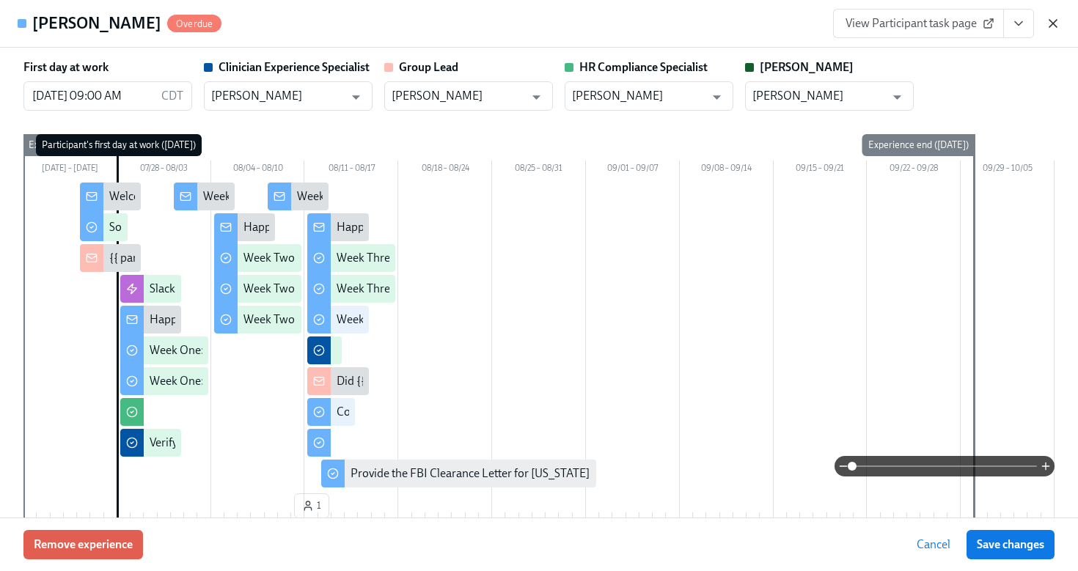
click at [1054, 23] on icon "button" at bounding box center [1053, 23] width 15 height 15
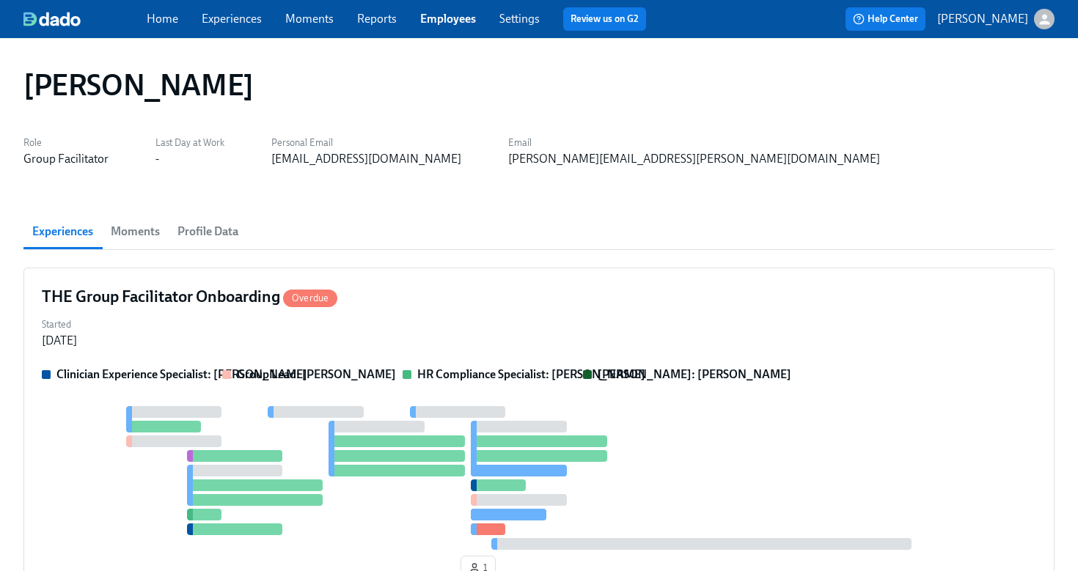
click at [457, 21] on link "Employees" at bounding box center [448, 19] width 56 height 14
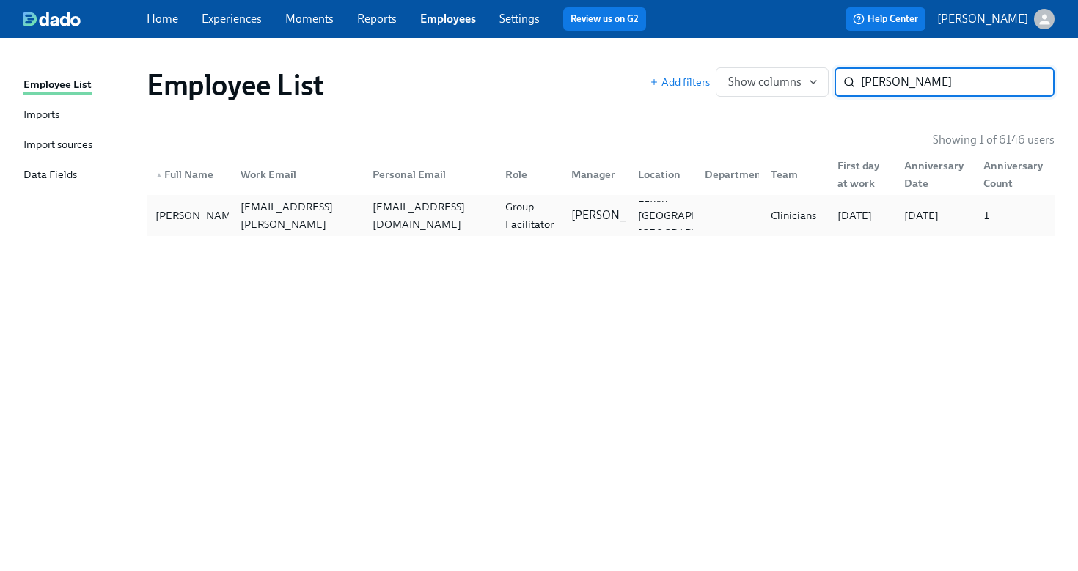
type input "[PERSON_NAME]"
click at [538, 232] on div "[PERSON_NAME] [PERSON_NAME][EMAIL_ADDRESS][PERSON_NAME][DOMAIN_NAME] [EMAIL_ADD…" at bounding box center [601, 215] width 908 height 41
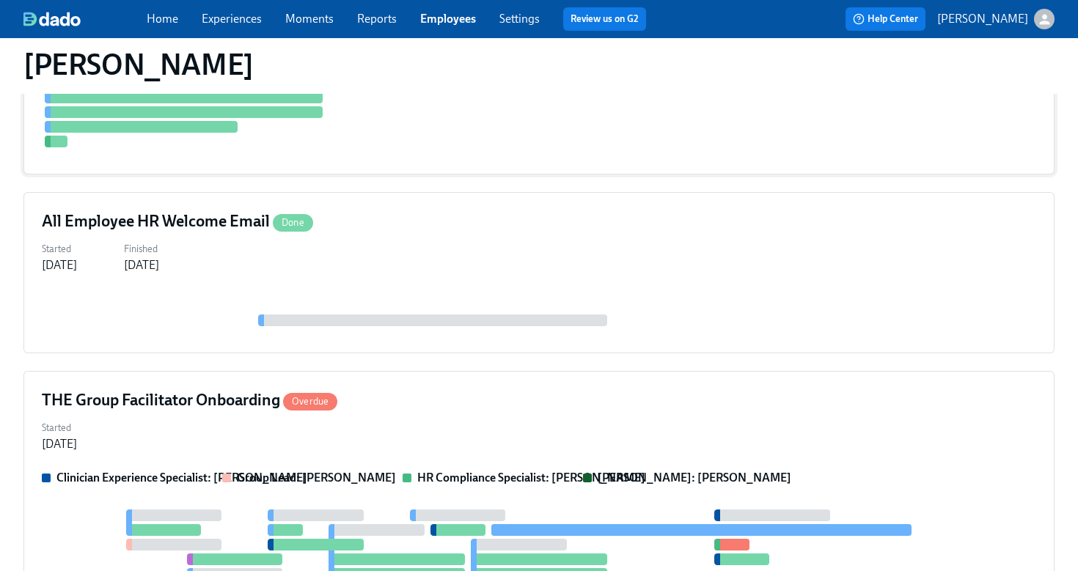
scroll to position [656, 0]
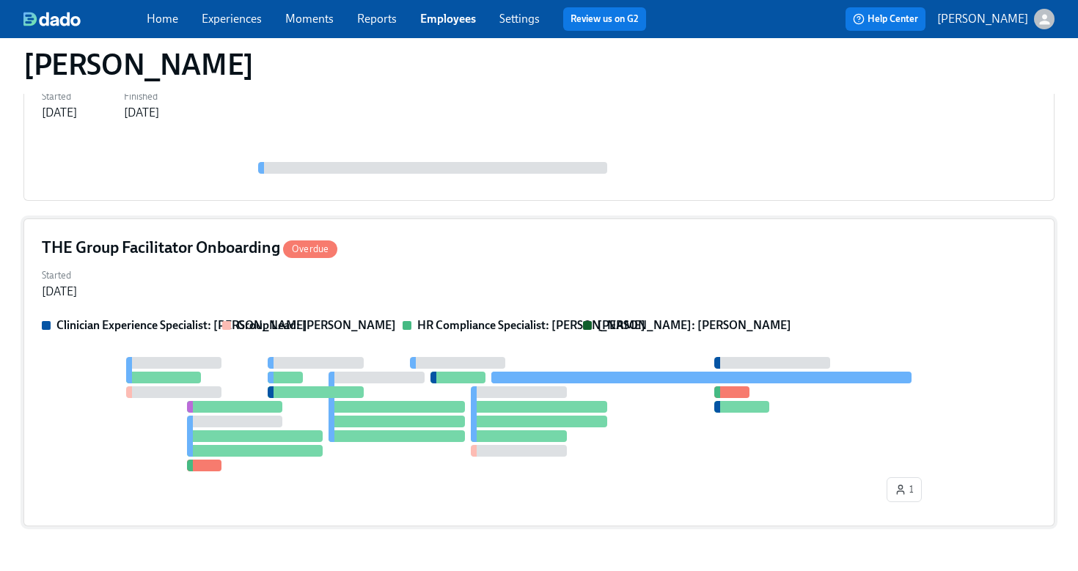
click at [561, 260] on div "THE Group Facilitator Onboarding Overdue Started [DATE] Clinician Experience Sp…" at bounding box center [538, 372] width 1031 height 308
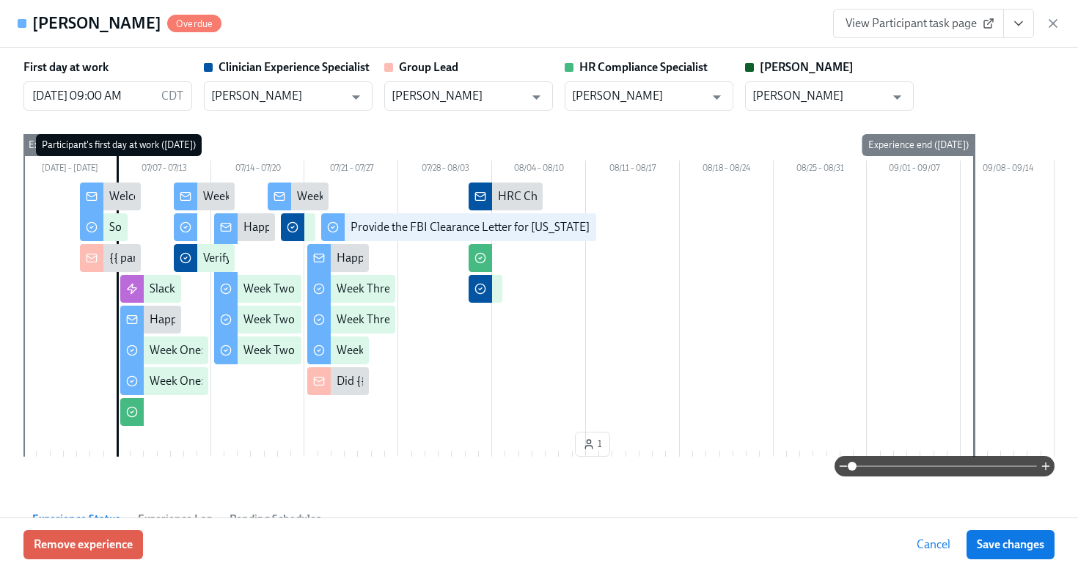
click at [1015, 34] on button "View task page" at bounding box center [1018, 23] width 31 height 29
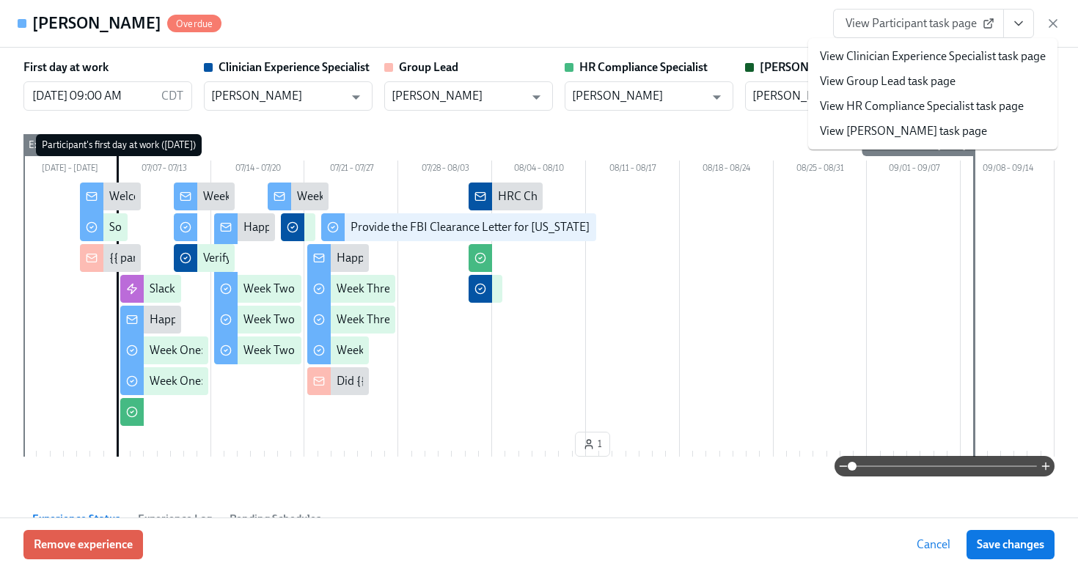
click at [976, 112] on link "View HR Compliance Specialist task page" at bounding box center [922, 106] width 204 height 16
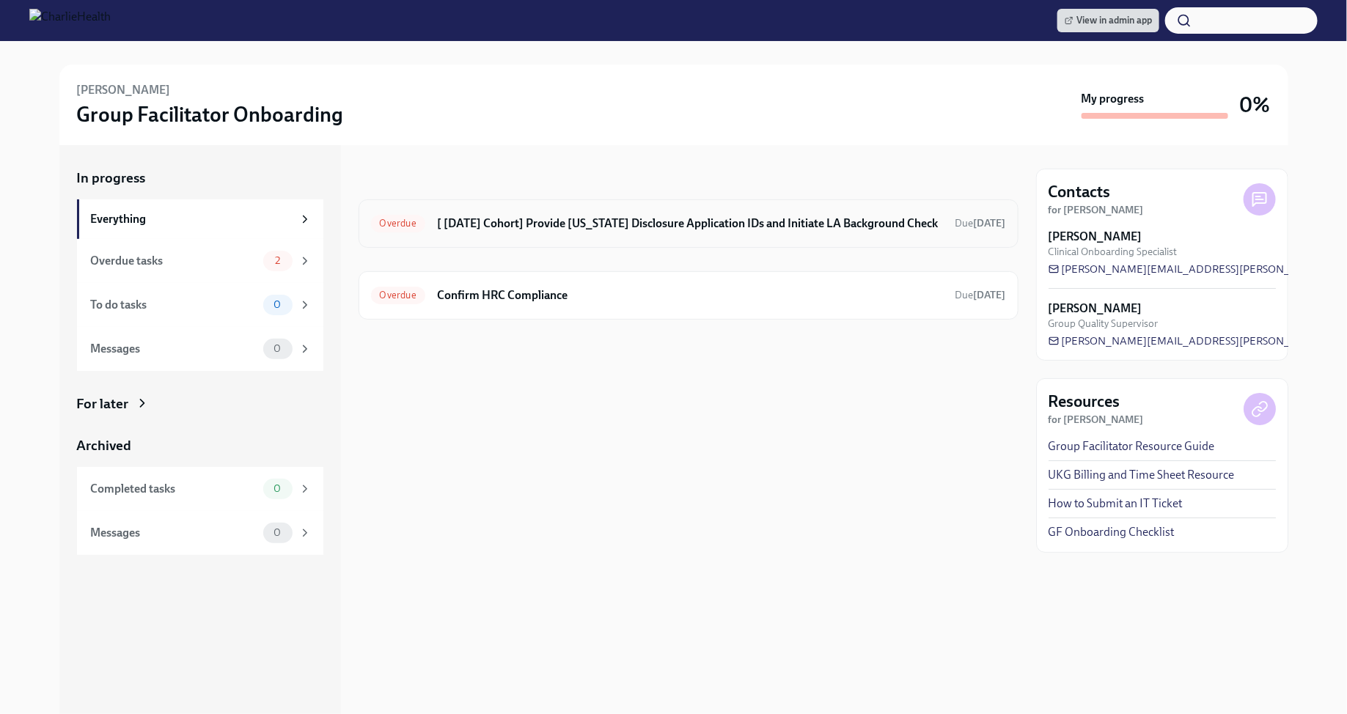
click at [716, 224] on h6 "[ [DATE] Cohort] Provide [US_STATE] Disclosure Application IDs and Initiate LA …" at bounding box center [690, 224] width 507 height 16
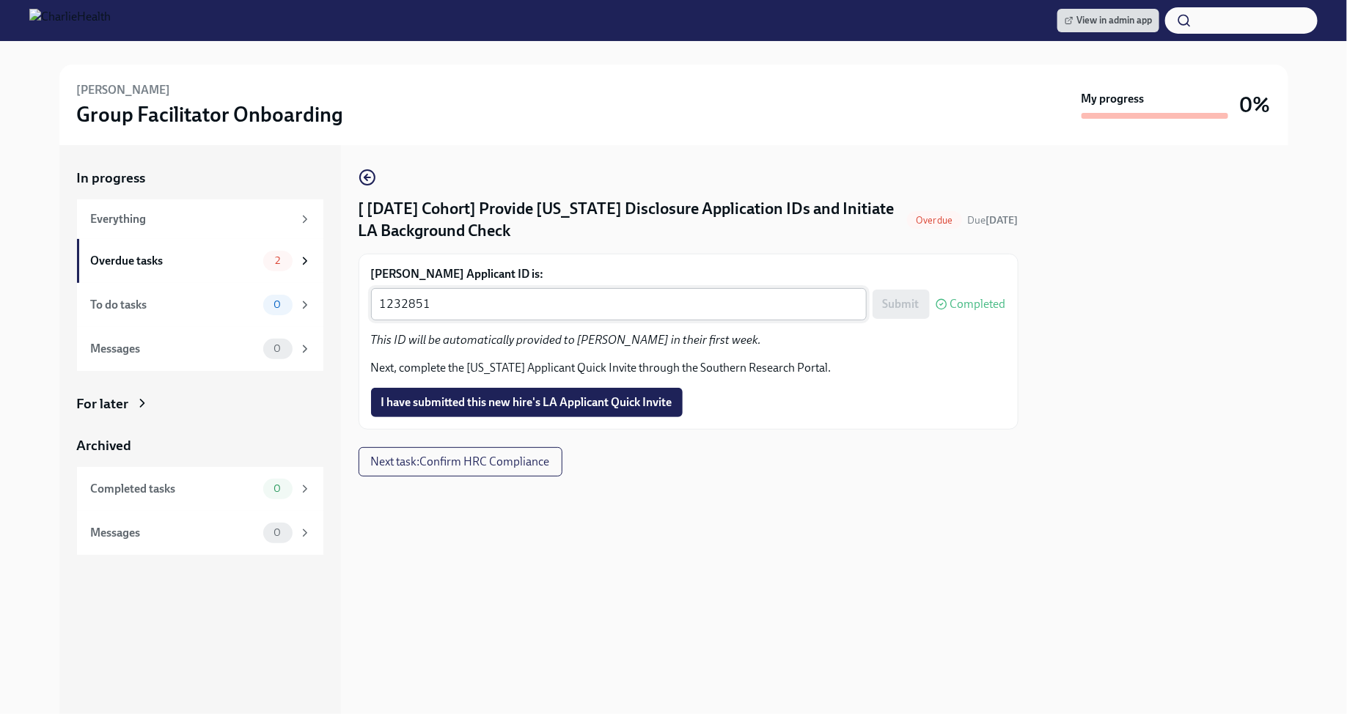
click at [453, 298] on textarea "1232851" at bounding box center [619, 304] width 478 height 18
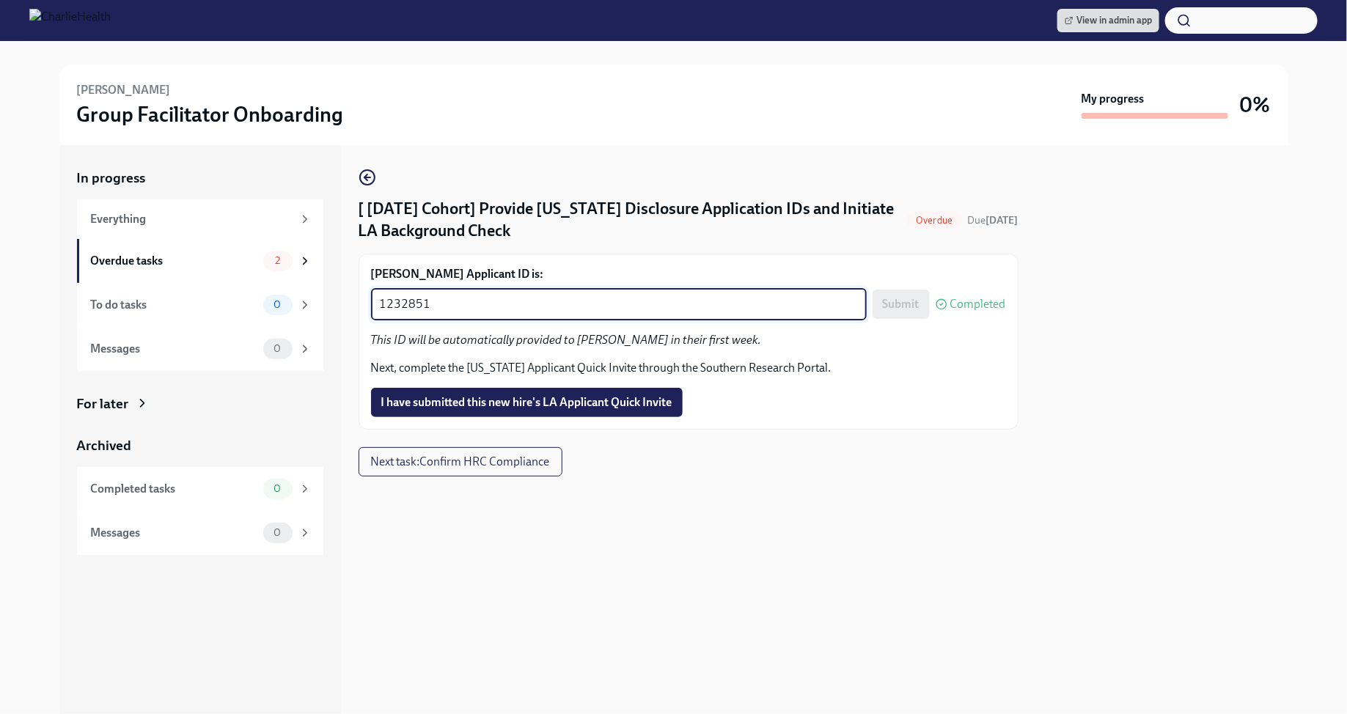
click at [453, 298] on textarea "1232851" at bounding box center [619, 304] width 478 height 18
paste textarea "9964"
type textarea "1239964"
click at [901, 306] on span "Submit" at bounding box center [901, 304] width 37 height 15
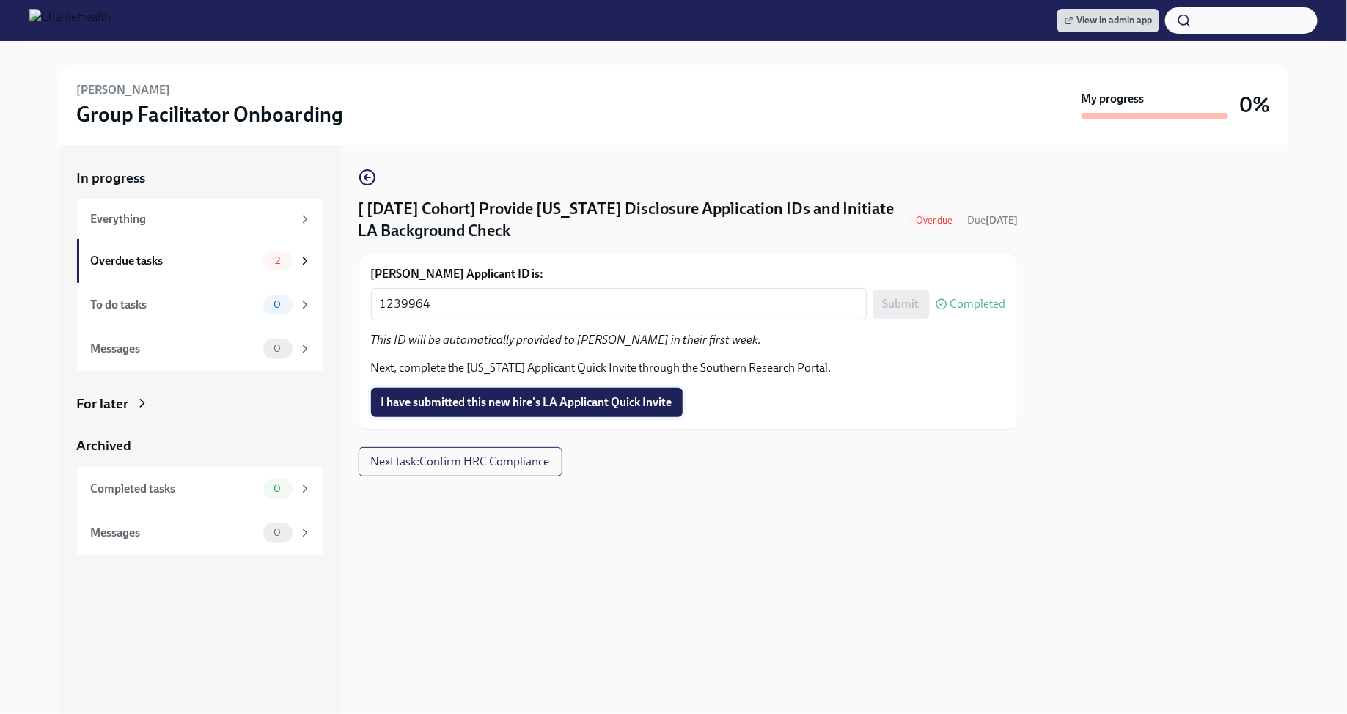
click at [578, 408] on span "I have submitted this new hire's LA Applicant Quick Invite" at bounding box center [526, 402] width 291 height 15
